Goal: Check status: Check status

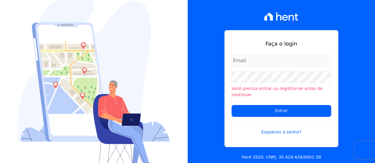
click at [238, 62] on input "email" at bounding box center [282, 61] width 100 height 12
click at [239, 62] on input "email" at bounding box center [282, 61] width 100 height 12
type input "[PERSON_NAME][EMAIL_ADDRESS][DOMAIN_NAME]"
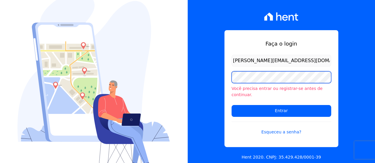
click at [232, 105] on input "Entrar" at bounding box center [282, 111] width 100 height 12
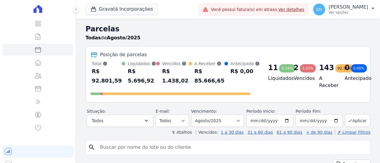
select select
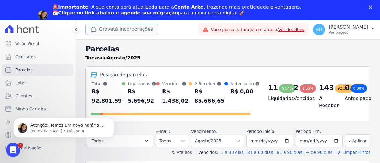
click at [121, 28] on button "Gravatá Incorporações" at bounding box center [121, 29] width 72 height 11
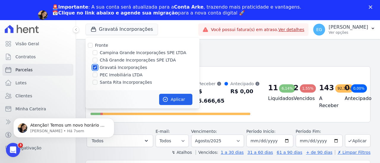
click at [95, 67] on input "Gravatá Incorporações" at bounding box center [95, 67] width 5 height 5
checkbox input "false"
click at [92, 47] on input "Fronte" at bounding box center [90, 45] width 5 height 5
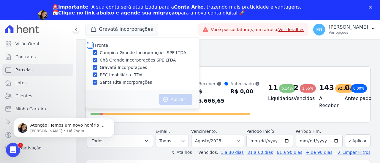
checkbox input "true"
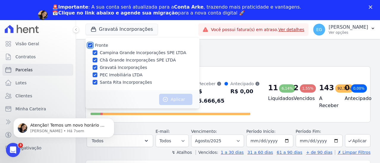
checkbox input "true"
click at [175, 98] on button "Aplicar" at bounding box center [175, 99] width 33 height 11
select select
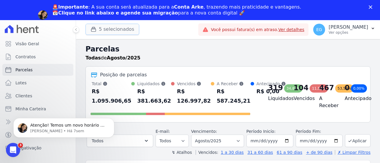
click at [114, 32] on button "5 selecionados" at bounding box center [112, 29] width 54 height 11
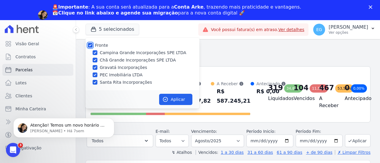
click at [90, 46] on input "Fronte" at bounding box center [90, 45] width 5 height 5
checkbox input "false"
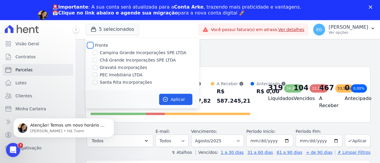
checkbox input "false"
click at [95, 54] on input "Campina Grande Incorporações SPE LTDA" at bounding box center [95, 52] width 5 height 5
checkbox input "true"
click at [182, 101] on button "Aplicar" at bounding box center [175, 99] width 33 height 11
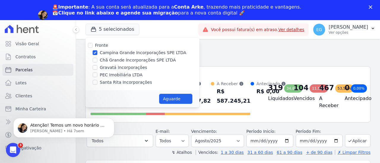
select select
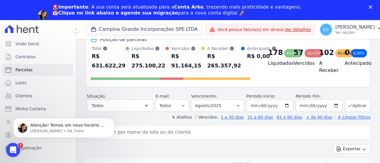
scroll to position [30, 0]
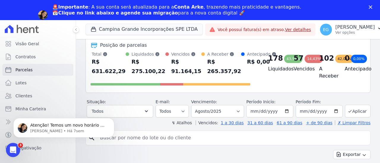
click at [21, 109] on body "Atenção! Temos um novo horário de atendimento 😊 Pensando em melhorar ainda mais…" at bounding box center [64, 126] width 114 height 37
click at [34, 110] on body "Atenção! Temos um novo horário de atendimento 😊 Pensando em melhorar ainda mais…" at bounding box center [64, 126] width 114 height 37
click at [14, 152] on icon "Abertura do Messenger da Intercom" at bounding box center [12, 150] width 10 height 10
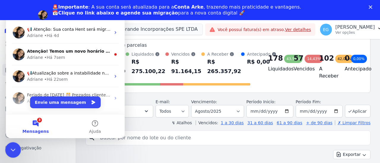
scroll to position [0, 0]
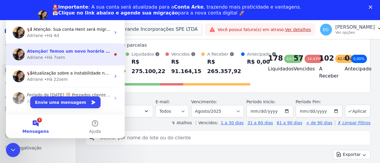
click at [79, 54] on div "Atenção! Temos um novo horário de atendimento 😊 Pensando em melhorar ainda mais…" at bounding box center [69, 51] width 84 height 6
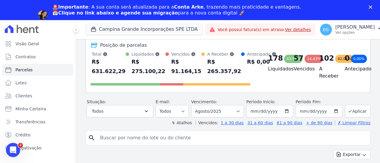
scroll to position [30, 0]
click at [17, 147] on div "Abertura do Messenger da Intercom" at bounding box center [12, 150] width 20 height 20
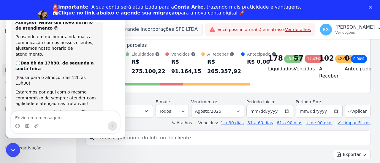
scroll to position [0, 0]
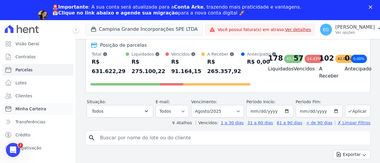
click at [24, 112] on link "Minha Carteira" at bounding box center [37, 109] width 71 height 12
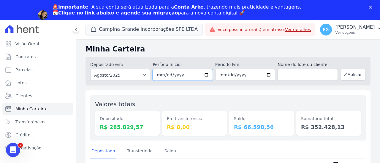
click at [206, 77] on input "2025-08-01" at bounding box center [182, 75] width 60 height 12
type input "2025-08-26"
click at [343, 74] on icon "button" at bounding box center [344, 75] width 3 height 2
click at [25, 134] on span "Crédito" at bounding box center [22, 135] width 15 height 6
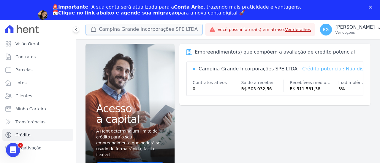
click at [110, 31] on button "Campina Grande Incorporações SPE LTDA" at bounding box center [143, 29] width 117 height 11
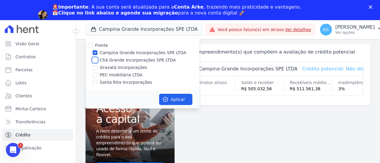
click at [95, 61] on input "Chã Grande Incorporações SPE LTDA" at bounding box center [95, 60] width 5 height 5
checkbox input "true"
click at [95, 52] on input "Campina Grande Incorporações SPE LTDA" at bounding box center [95, 52] width 5 height 5
checkbox input "false"
click at [173, 96] on button "Aplicar" at bounding box center [175, 99] width 33 height 11
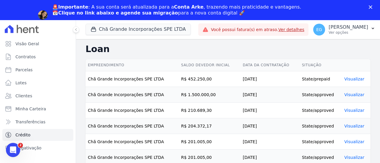
scroll to position [15, 0]
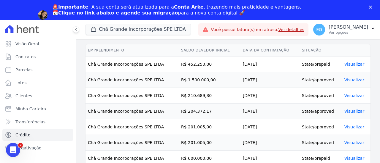
click at [355, 79] on link "Visualizar" at bounding box center [354, 80] width 20 height 5
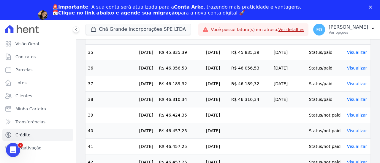
scroll to position [726, 0]
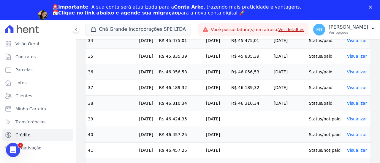
drag, startPoint x: 197, startPoint y: 116, endPoint x: 213, endPoint y: 118, distance: 16.1
click at [213, 118] on tr "39 01/09/2025 R$ 46.424,35 22/09/2025 Status/not paid Visualizar" at bounding box center [227, 119] width 285 height 16
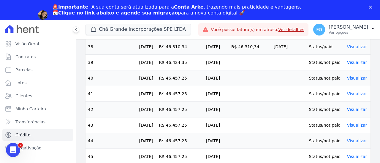
scroll to position [785, 0]
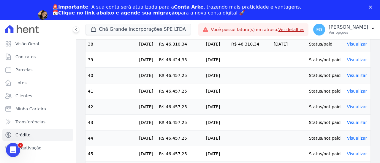
drag, startPoint x: 181, startPoint y: 70, endPoint x: 209, endPoint y: 76, distance: 28.8
click at [210, 74] on tr "40 01/10/2025 R$ 46.457,25 22/10/2025 Status/not paid Visualizar" at bounding box center [227, 76] width 285 height 16
drag, startPoint x: 204, startPoint y: 92, endPoint x: 200, endPoint y: 96, distance: 6.3
click at [209, 93] on tr "41 01/11/2025 R$ 46.457,25 22/11/2025 Status/not paid Visualizar" at bounding box center [227, 92] width 285 height 16
click at [190, 107] on td "R$ 46.457,25" at bounding box center [180, 107] width 47 height 16
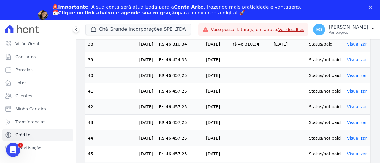
drag, startPoint x: 173, startPoint y: 122, endPoint x: 201, endPoint y: 122, distance: 27.9
click at [201, 121] on td "R$ 46.457,25" at bounding box center [180, 123] width 47 height 16
drag, startPoint x: 172, startPoint y: 133, endPoint x: 200, endPoint y: 133, distance: 28.5
click at [200, 133] on td "R$ 46.457,25" at bounding box center [180, 139] width 47 height 16
drag, startPoint x: 173, startPoint y: 150, endPoint x: 208, endPoint y: 149, distance: 34.1
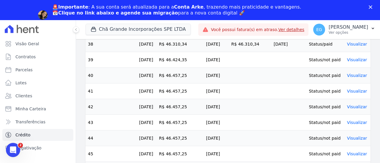
click at [197, 149] on td "R$ 46.457,25" at bounding box center [180, 154] width 47 height 16
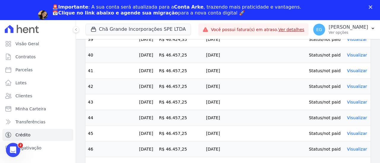
scroll to position [815, 0]
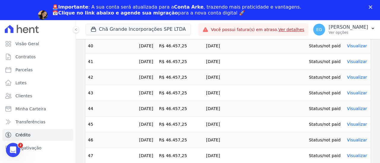
drag, startPoint x: 201, startPoint y: 137, endPoint x: 194, endPoint y: 147, distance: 12.5
click at [207, 139] on tr "46 01/04/2026 R$ 46.457,25 22/04/2026 Status/not paid Visualizar" at bounding box center [227, 141] width 285 height 16
drag, startPoint x: 176, startPoint y: 153, endPoint x: 197, endPoint y: 154, distance: 21.1
click at [196, 154] on td "R$ 46.457,25" at bounding box center [180, 156] width 47 height 16
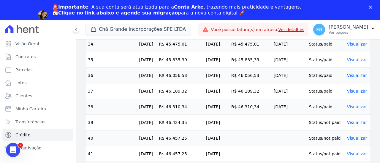
scroll to position [755, 0]
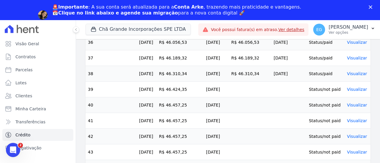
drag, startPoint x: 154, startPoint y: 86, endPoint x: 159, endPoint y: 87, distance: 4.8
click at [159, 87] on tr "39 01/09/2025 R$ 46.424,35 22/09/2025 Status/not paid Visualizar" at bounding box center [227, 90] width 285 height 16
drag, startPoint x: 141, startPoint y: 100, endPoint x: 157, endPoint y: 103, distance: 16.6
click at [157, 102] on td "01/10/2025" at bounding box center [147, 106] width 20 height 16
drag, startPoint x: 149, startPoint y: 117, endPoint x: 155, endPoint y: 119, distance: 6.4
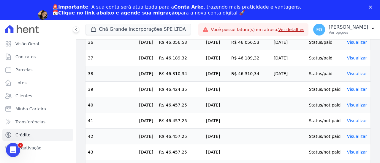
click at [155, 119] on td "01/11/2025" at bounding box center [147, 121] width 20 height 16
drag, startPoint x: 151, startPoint y: 130, endPoint x: 168, endPoint y: 135, distance: 17.6
click at [167, 134] on tr "42 01/12/2025 R$ 46.457,25 22/12/2025 Status/not paid Visualizar" at bounding box center [227, 137] width 285 height 16
drag, startPoint x: 138, startPoint y: 149, endPoint x: 165, endPoint y: 151, distance: 27.7
click at [162, 151] on tr "43 01/01/2026 R$ 46.457,25 22/01/2026 Status/not paid Visualizar" at bounding box center [227, 153] width 285 height 16
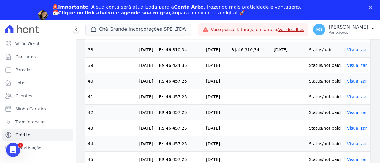
scroll to position [815, 0]
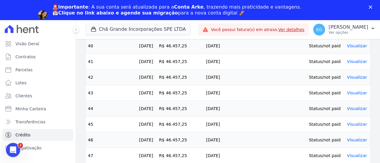
drag, startPoint x: 145, startPoint y: 103, endPoint x: 170, endPoint y: 107, distance: 25.2
click at [170, 107] on tr "44 01/02/2026 R$ 46.457,25 22/02/2026 Status/not paid Visualizar" at bounding box center [227, 109] width 285 height 16
click at [163, 121] on tr "45 01/03/2026 R$ 46.457,25 22/03/2026 Status/not paid Visualizar" at bounding box center [227, 125] width 285 height 16
drag, startPoint x: 147, startPoint y: 135, endPoint x: 163, endPoint y: 138, distance: 15.9
click at [162, 138] on tr "46 01/04/2026 R$ 46.457,25 22/04/2026 Status/not paid Visualizar" at bounding box center [227, 141] width 285 height 16
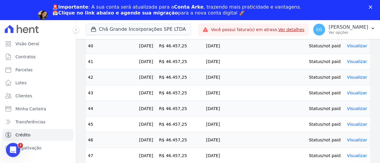
drag, startPoint x: 142, startPoint y: 154, endPoint x: 159, endPoint y: 154, distance: 17.2
click at [157, 154] on td "01/05/2026" at bounding box center [147, 156] width 20 height 16
